Goal: Information Seeking & Learning: Check status

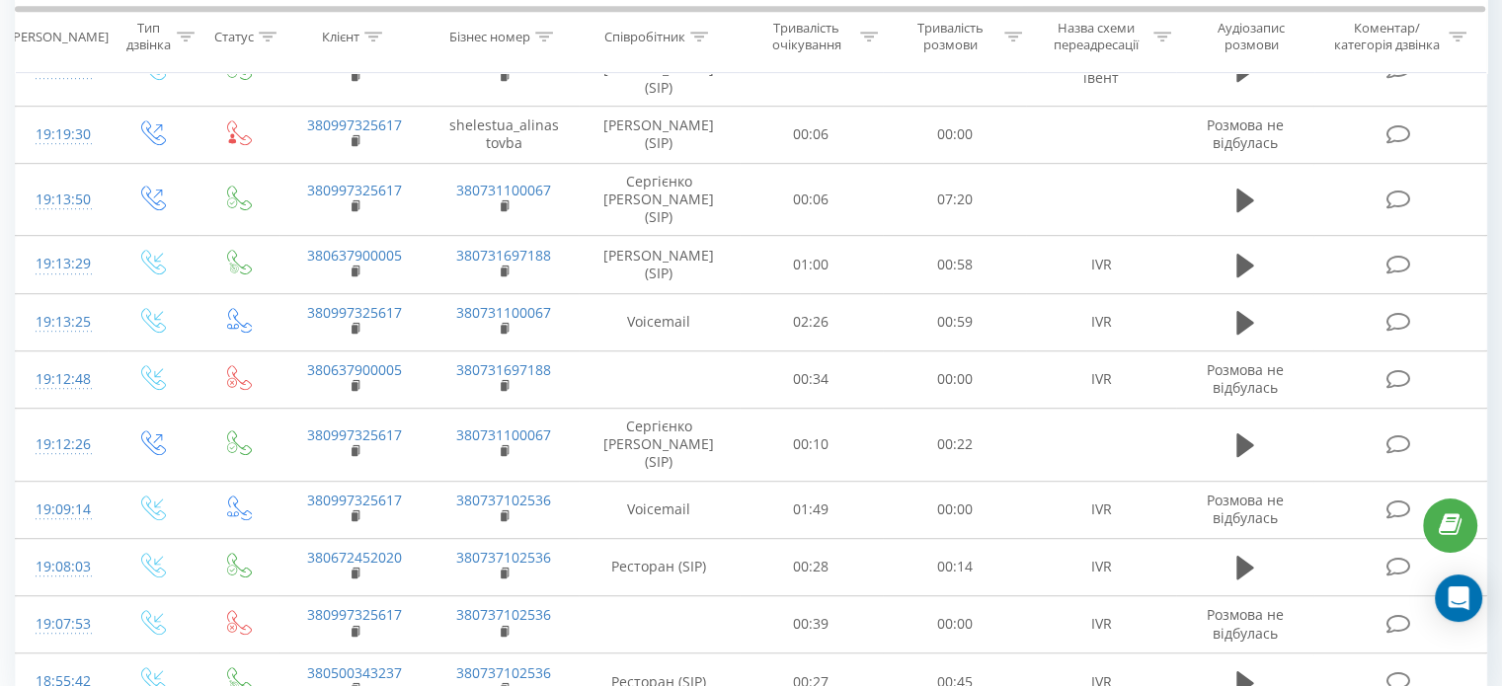
scroll to position [1114, 0]
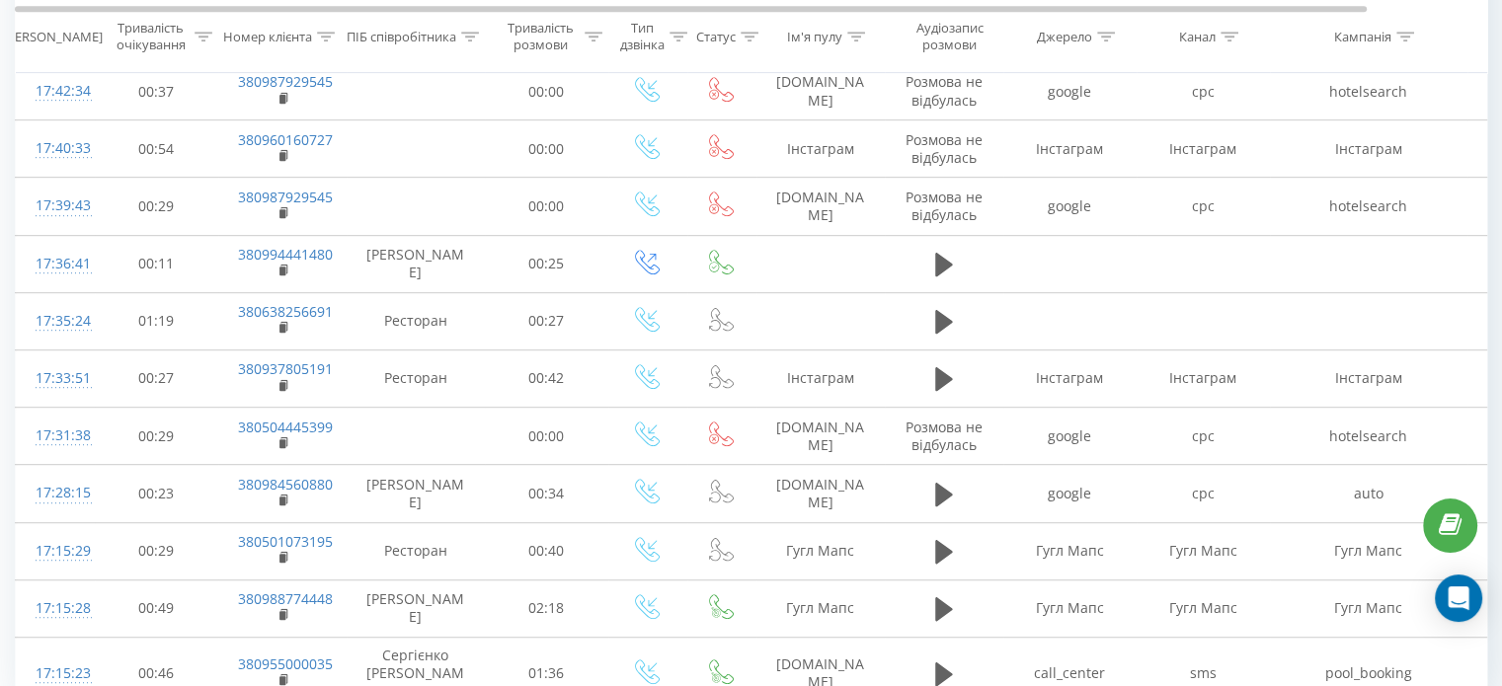
scroll to position [1114, 0]
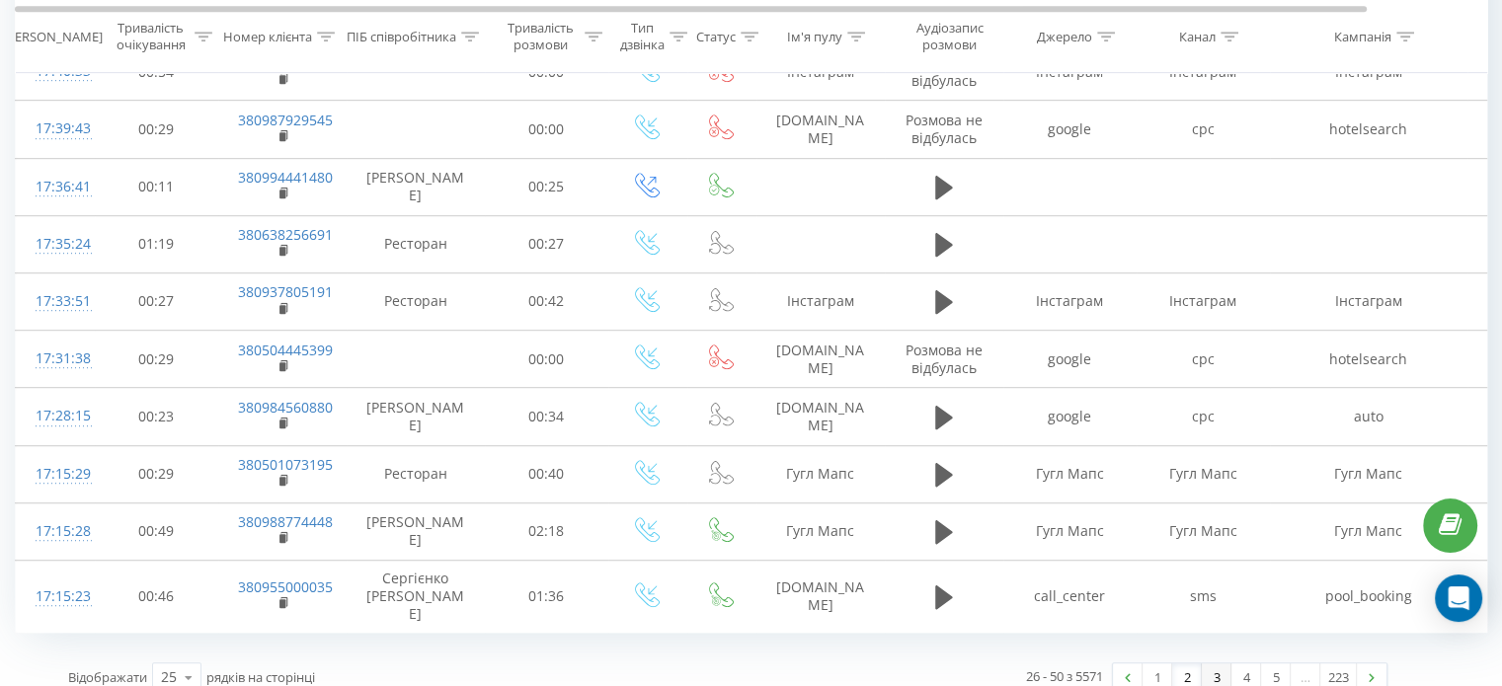
click at [1207, 664] on link "3" at bounding box center [1217, 678] width 30 height 28
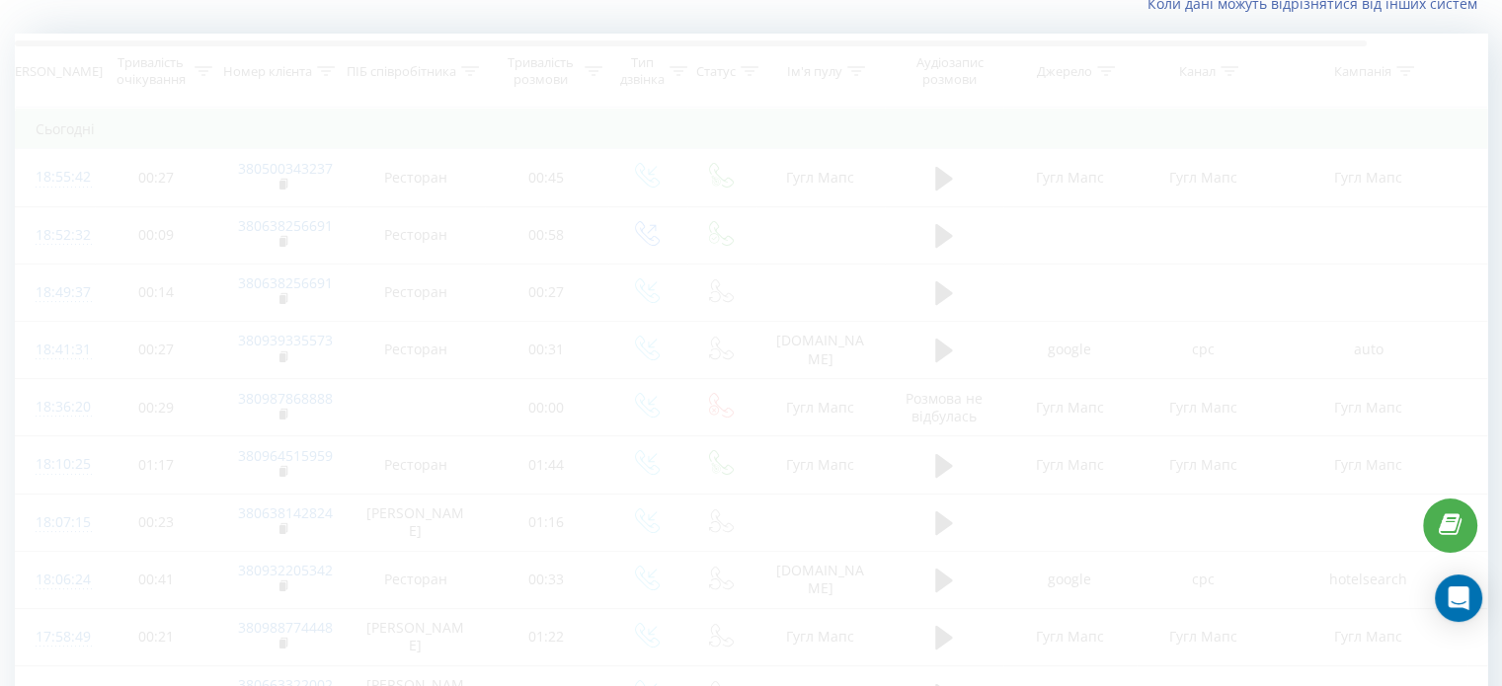
scroll to position [130, 0]
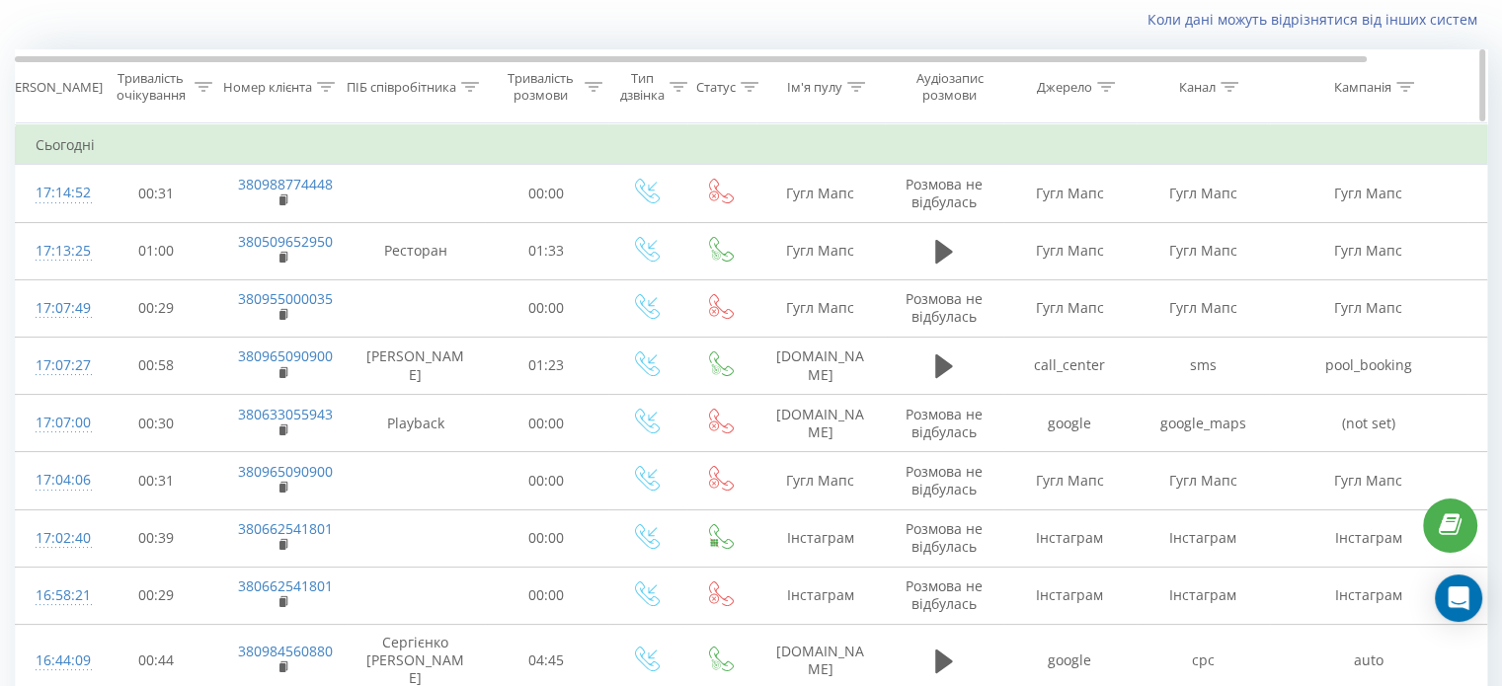
click at [853, 92] on div at bounding box center [856, 87] width 18 height 17
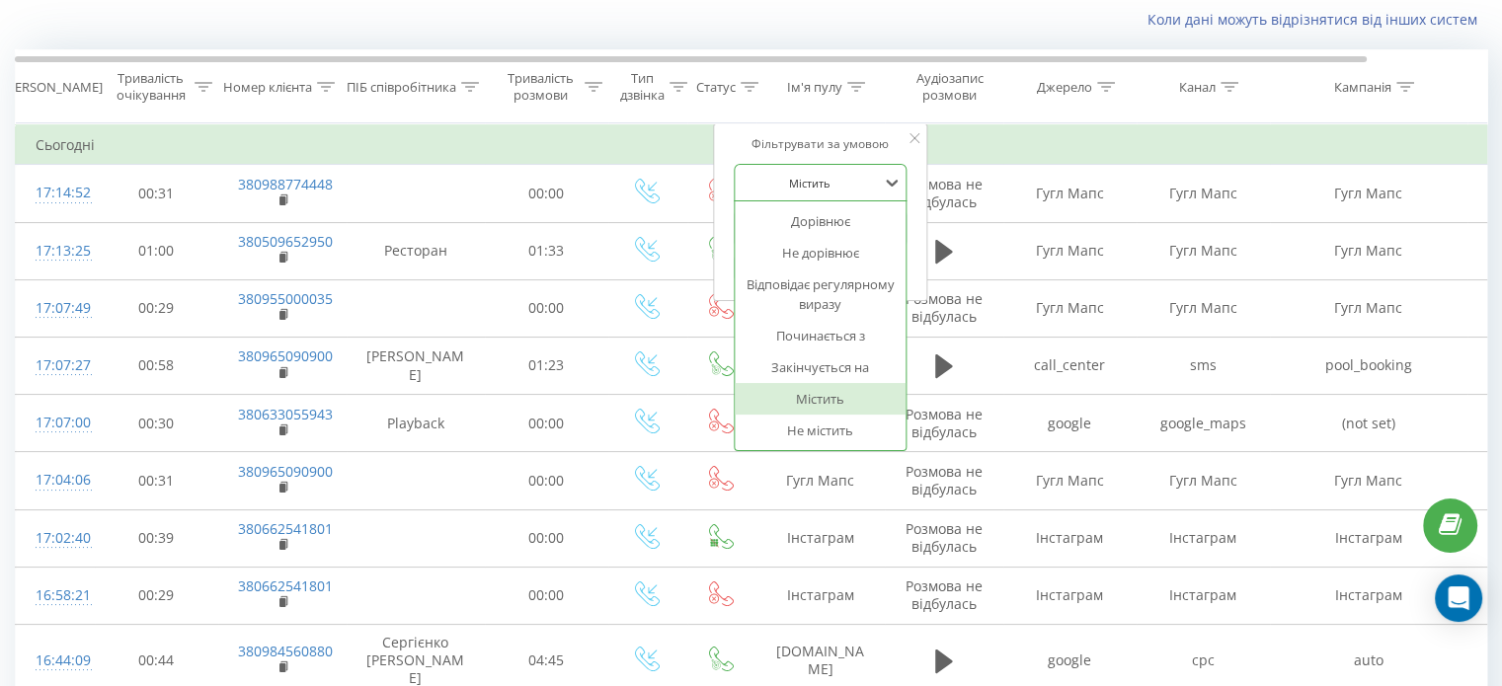
click at [862, 181] on div at bounding box center [810, 183] width 140 height 19
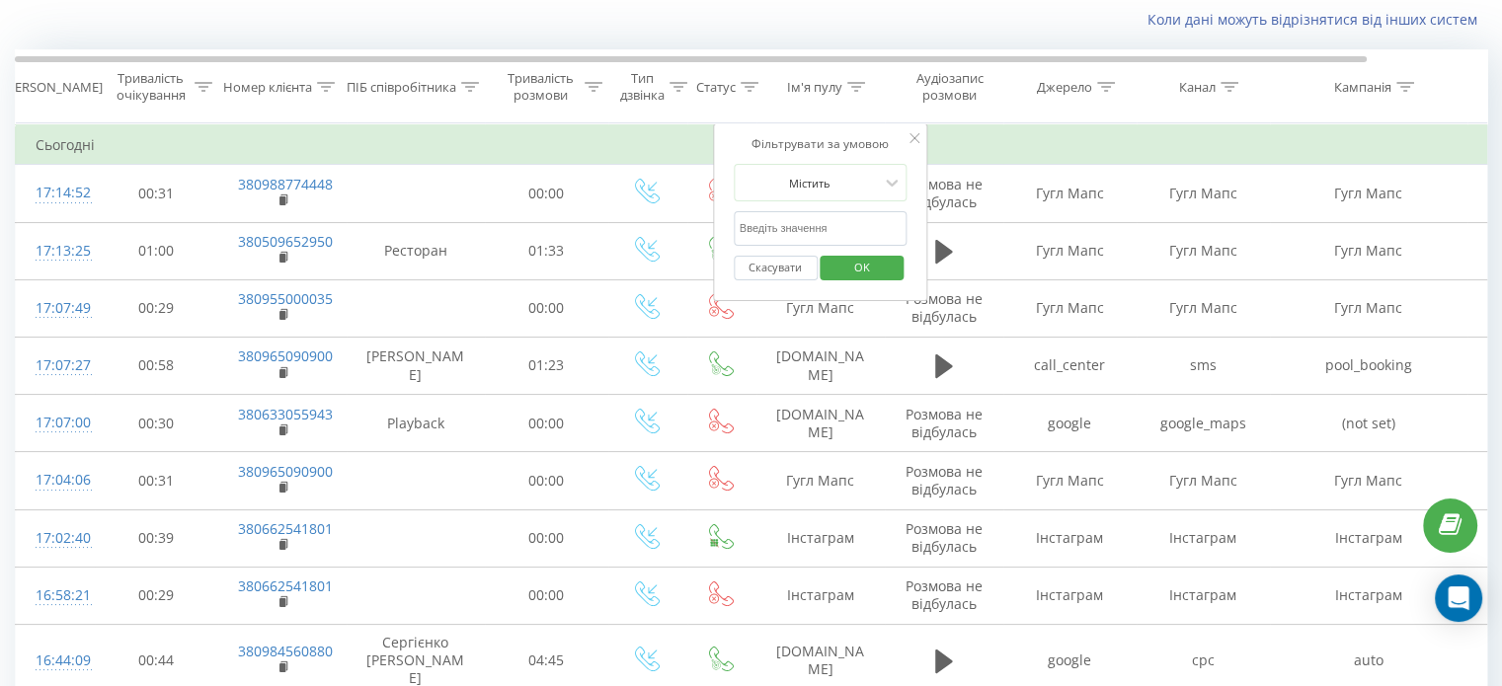
click at [913, 139] on icon at bounding box center [915, 138] width 10 height 10
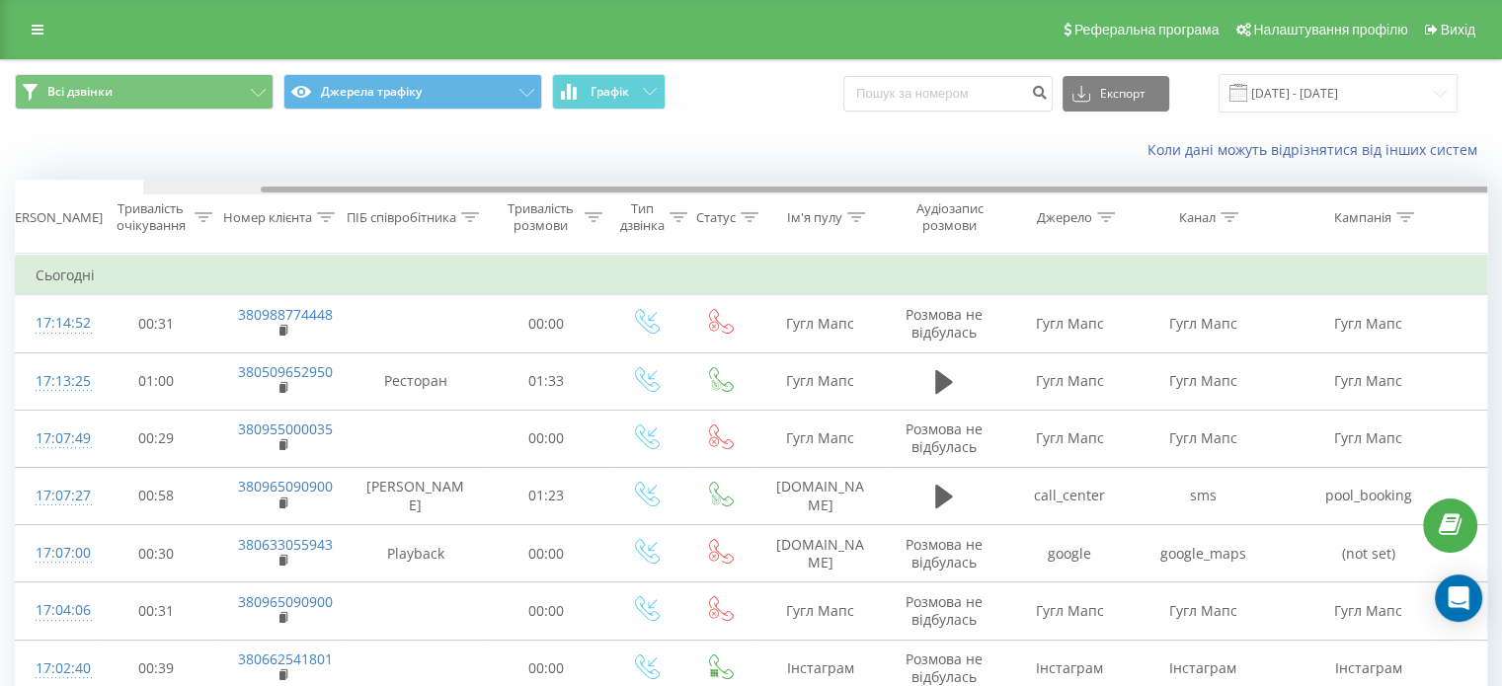
scroll to position [0, 127]
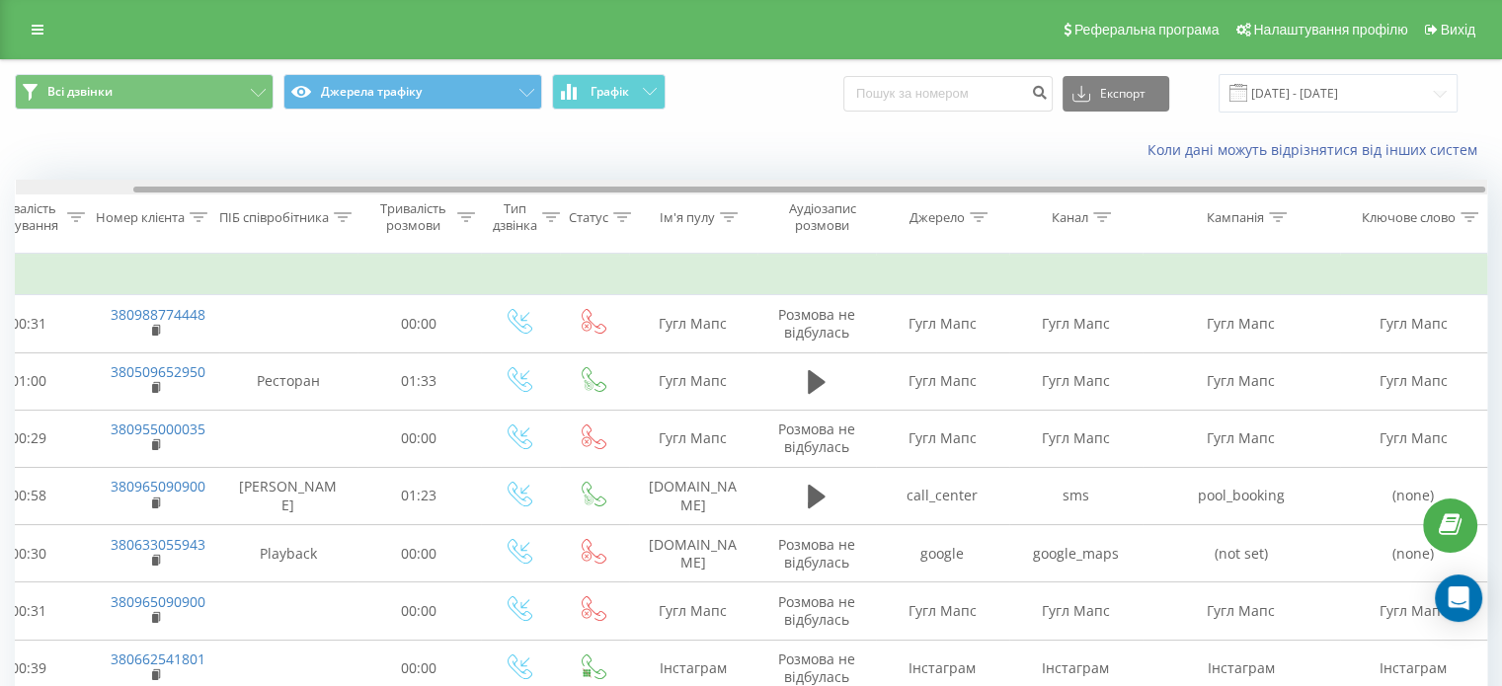
drag, startPoint x: 1327, startPoint y: 190, endPoint x: 1500, endPoint y: 186, distance: 172.9
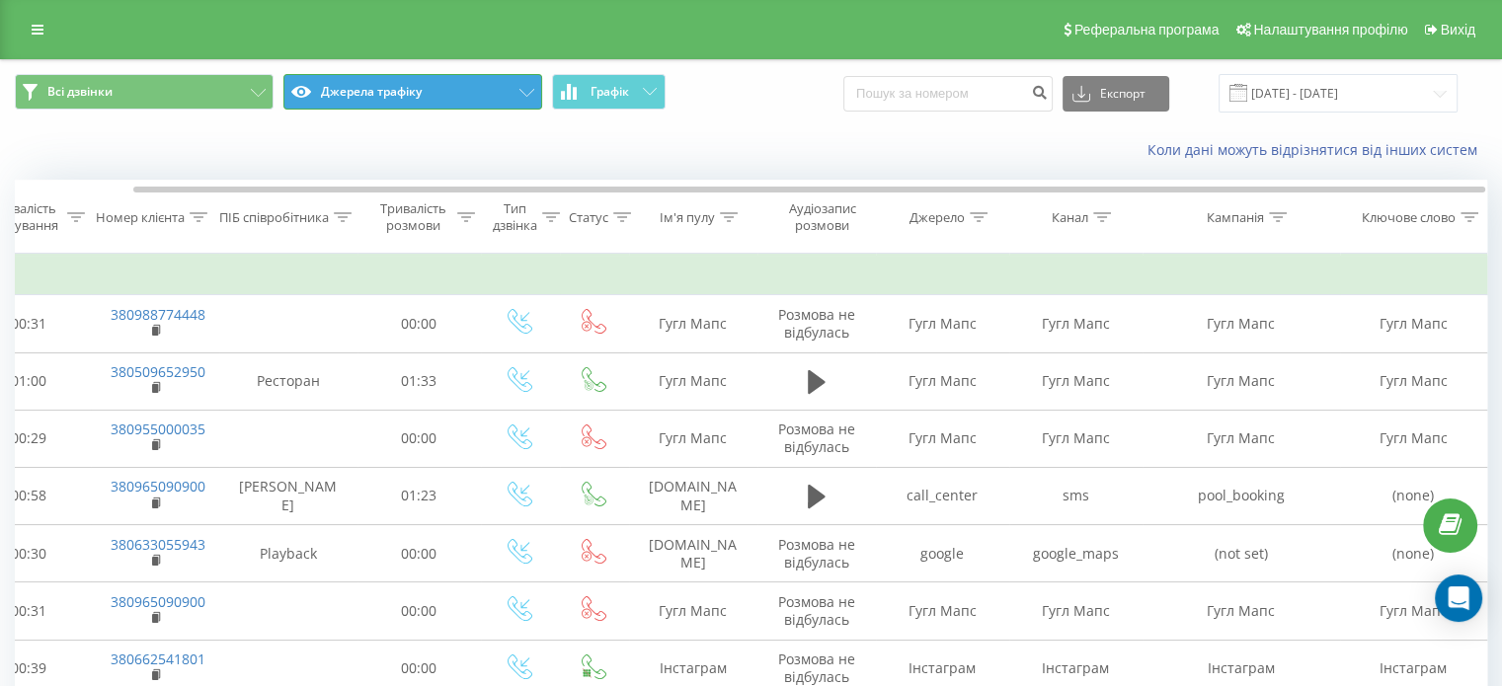
click at [454, 102] on button "Джерела трафіку" at bounding box center [412, 92] width 259 height 36
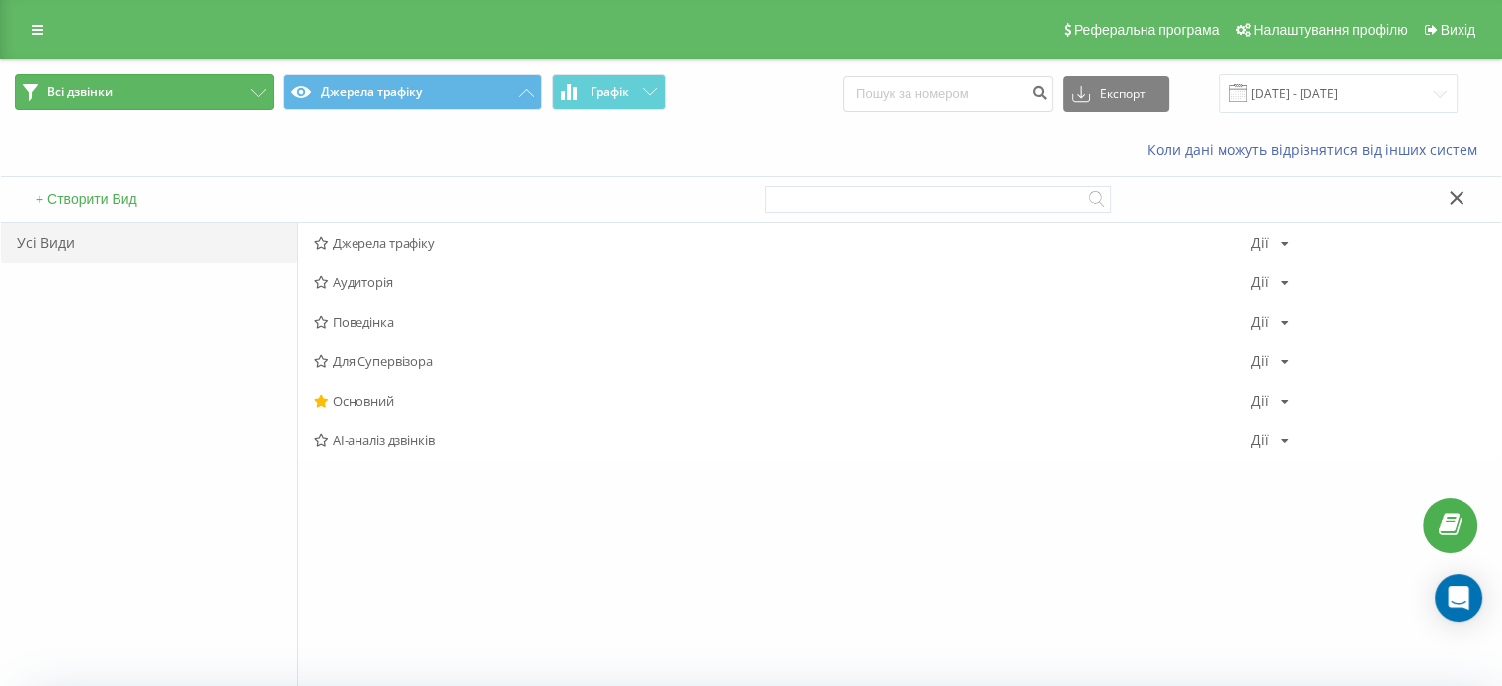
click at [143, 103] on button "Всі дзвінки" at bounding box center [144, 92] width 259 height 36
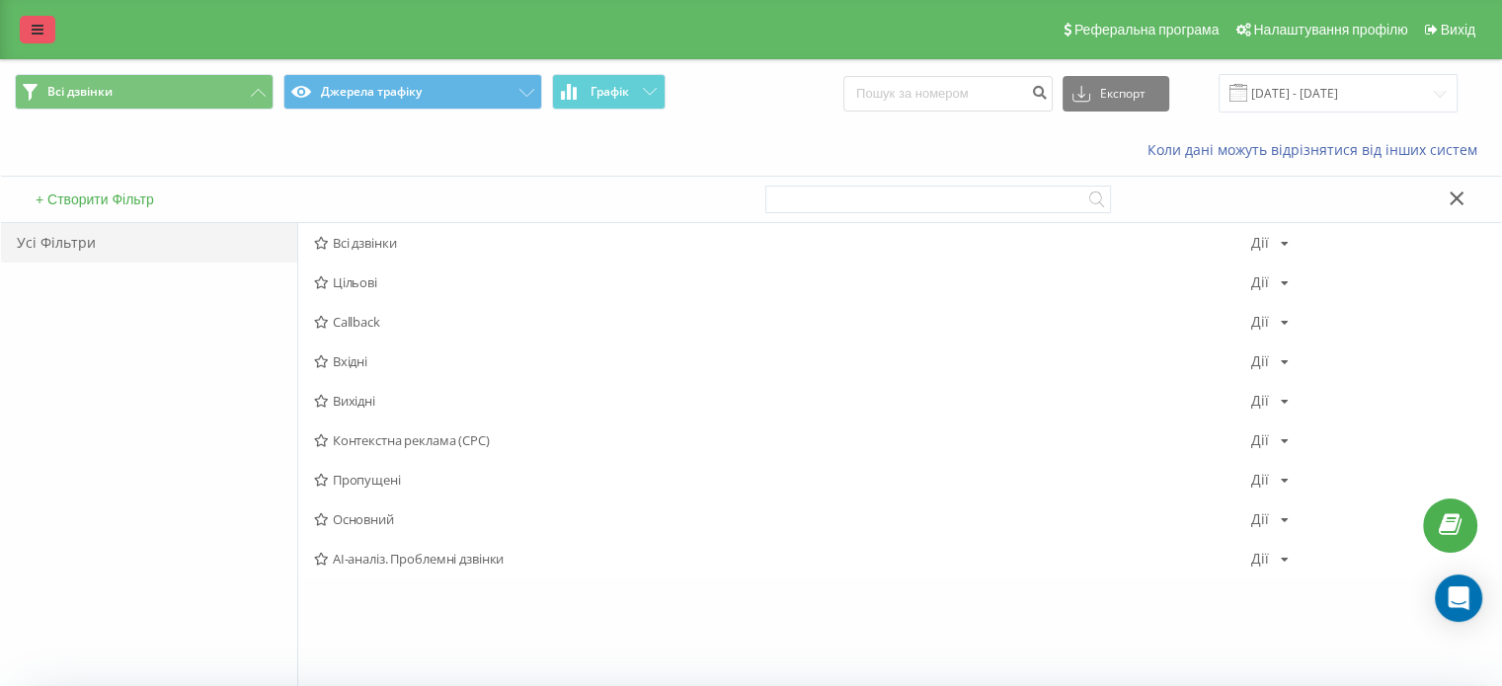
click at [34, 38] on link at bounding box center [38, 30] width 36 height 28
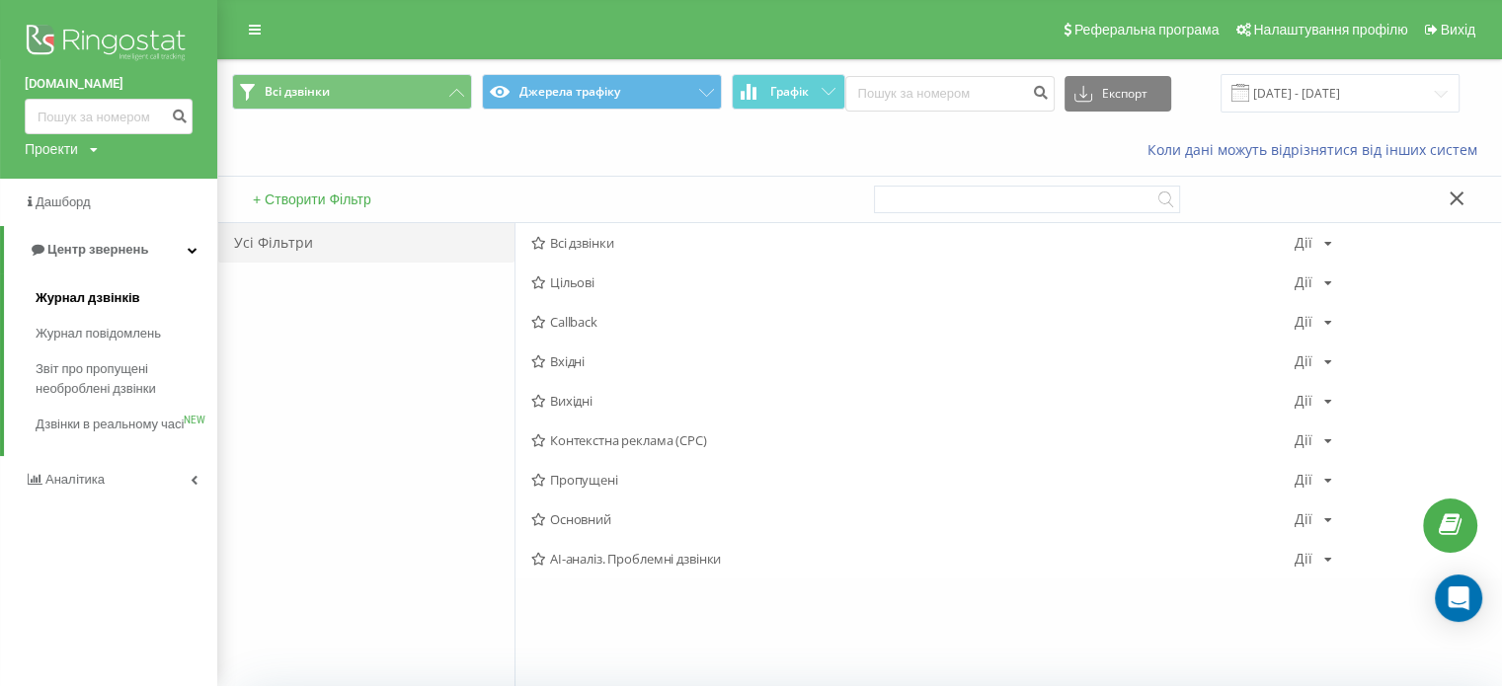
click at [115, 303] on span "Журнал дзвінків" at bounding box center [88, 298] width 105 height 20
